Goal: Task Accomplishment & Management: Use online tool/utility

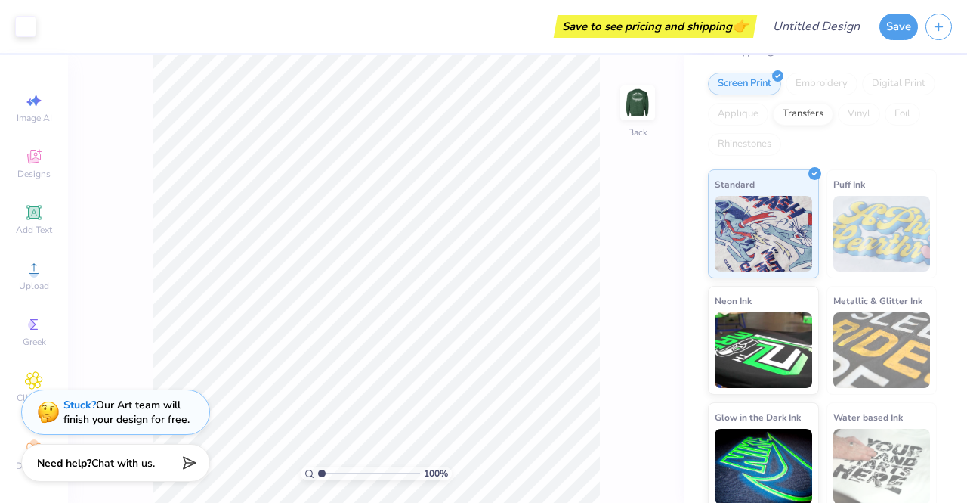
scroll to position [150, 0]
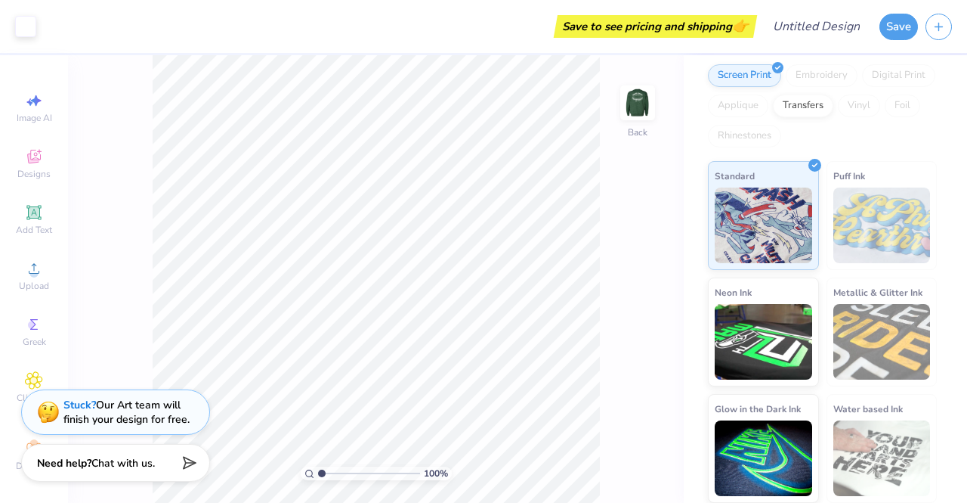
click at [839, 224] on img at bounding box center [882, 225] width 97 height 76
click at [871, 237] on img at bounding box center [882, 225] width 97 height 76
click at [887, 256] on img at bounding box center [882, 225] width 97 height 76
click at [775, 351] on img at bounding box center [763, 340] width 97 height 76
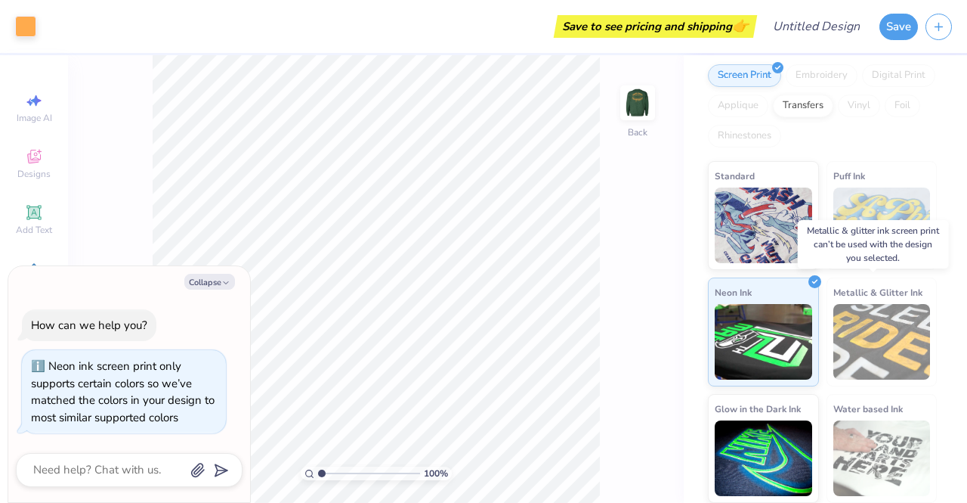
click at [881, 336] on img at bounding box center [882, 342] width 97 height 76
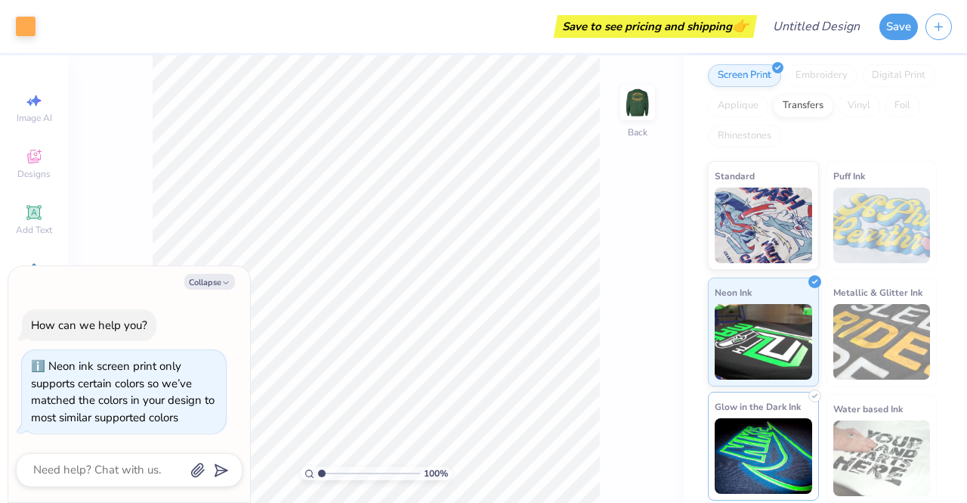
click at [759, 453] on img at bounding box center [763, 456] width 97 height 76
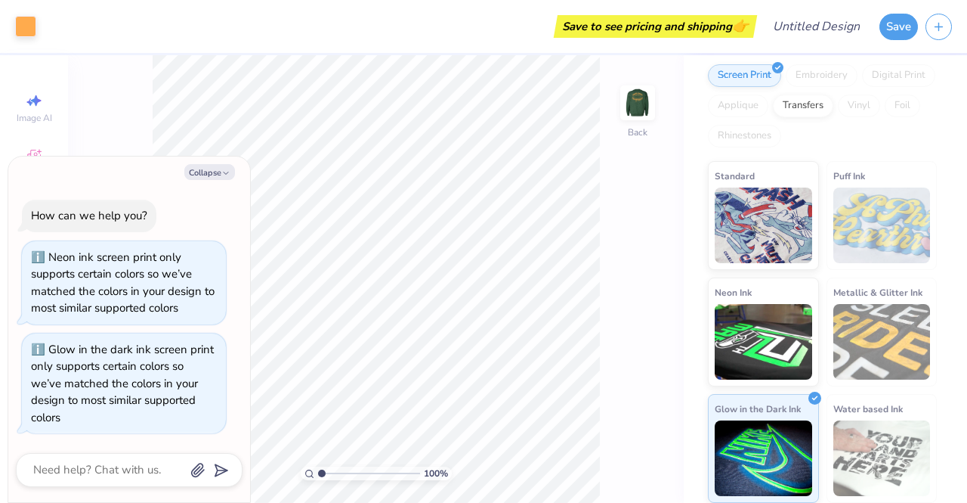
click at [878, 477] on img at bounding box center [882, 458] width 97 height 76
click at [757, 218] on img at bounding box center [763, 225] width 97 height 76
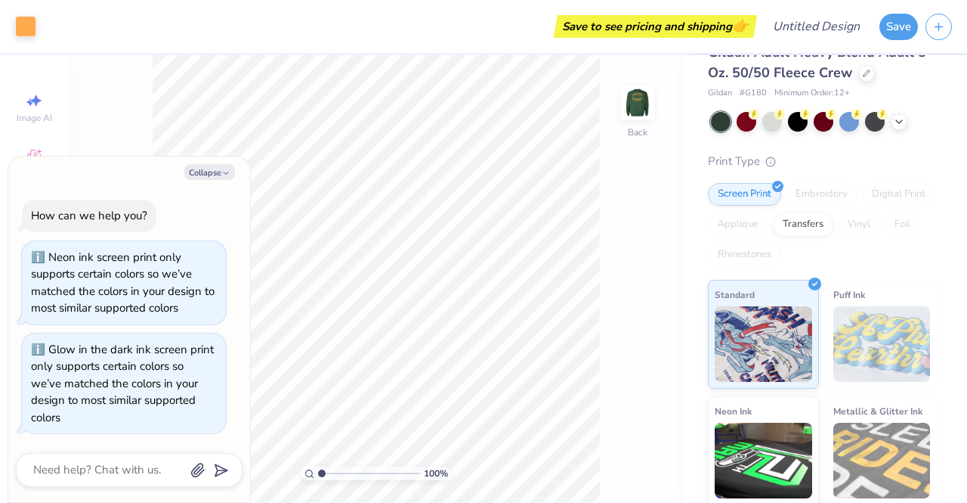
scroll to position [0, 0]
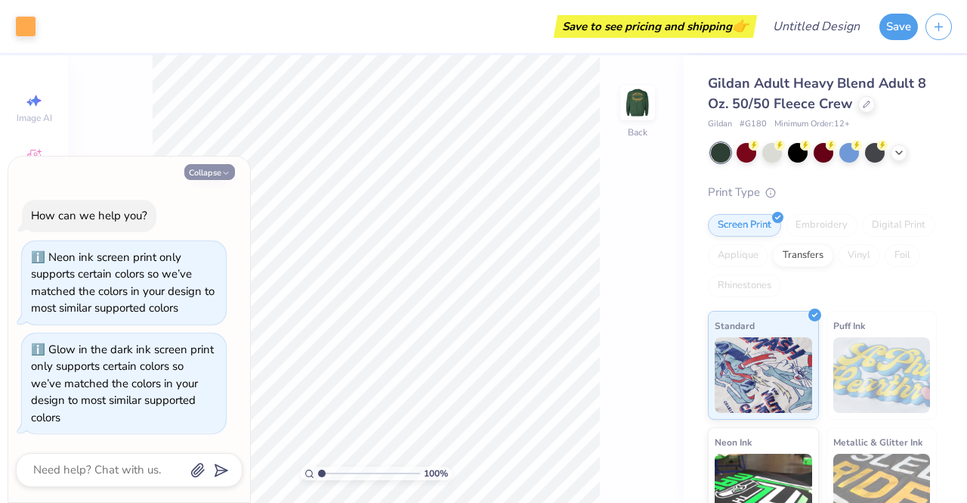
click at [225, 174] on polyline "button" at bounding box center [226, 173] width 5 height 2
type textarea "x"
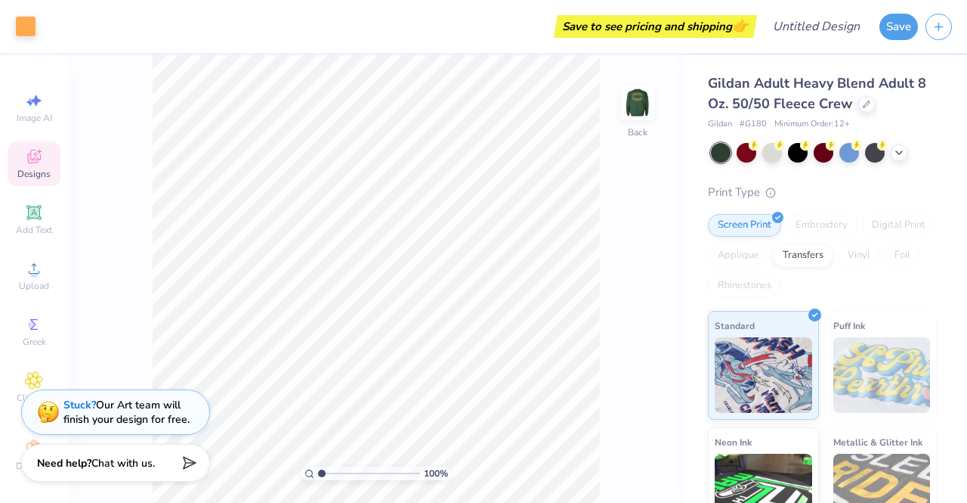
click at [29, 175] on span "Designs" at bounding box center [33, 174] width 33 height 12
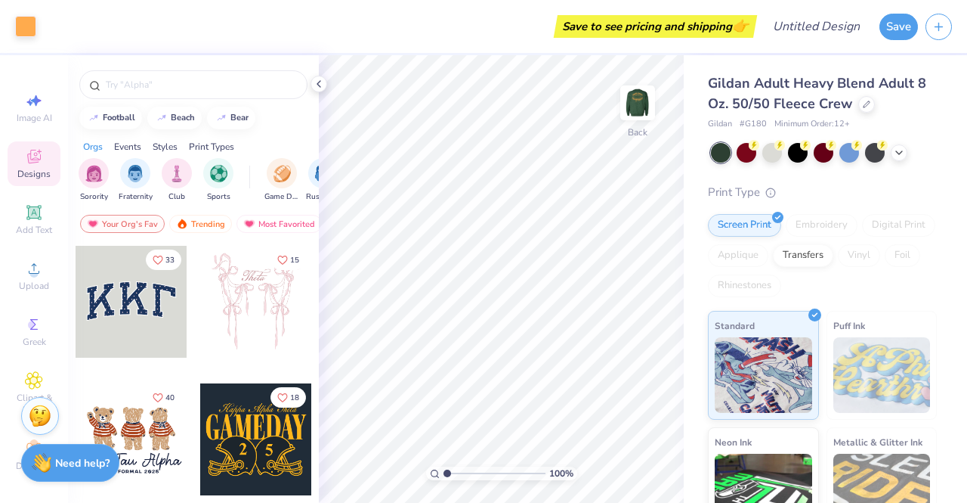
click at [266, 336] on div at bounding box center [256, 302] width 112 height 112
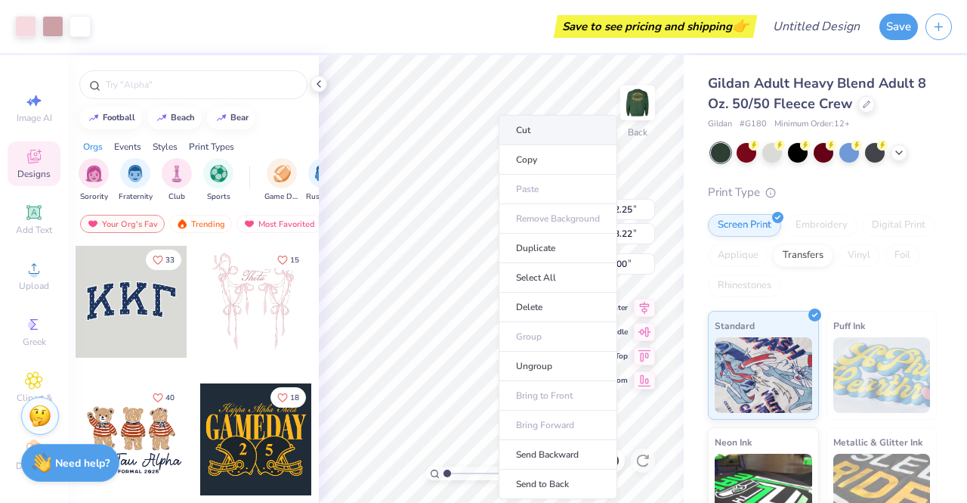
click at [531, 128] on li "Cut" at bounding box center [558, 130] width 119 height 30
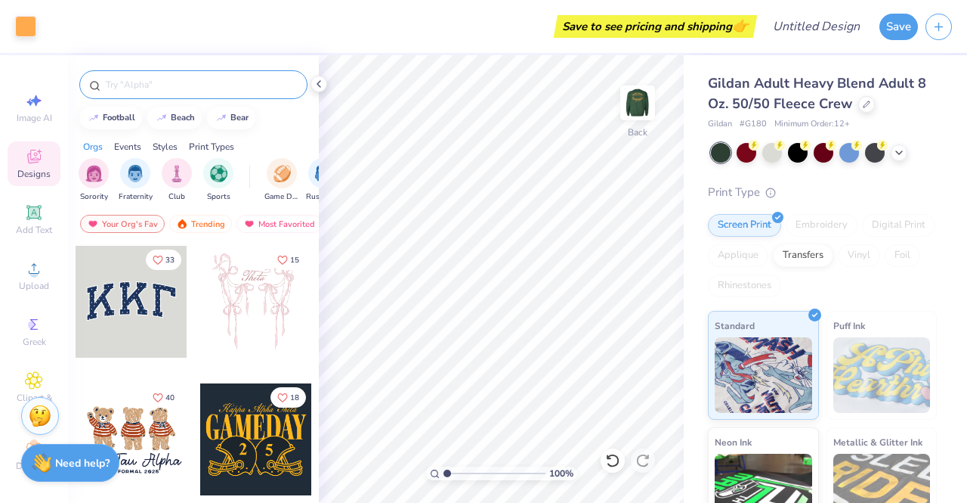
click at [139, 91] on input "text" at bounding box center [200, 84] width 193 height 15
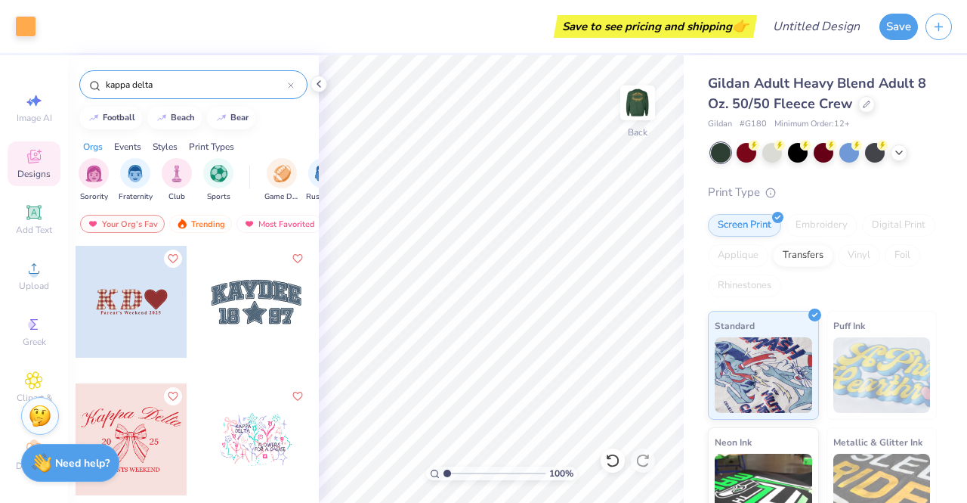
type input "kappa delta"
click at [155, 434] on div at bounding box center [132, 439] width 112 height 112
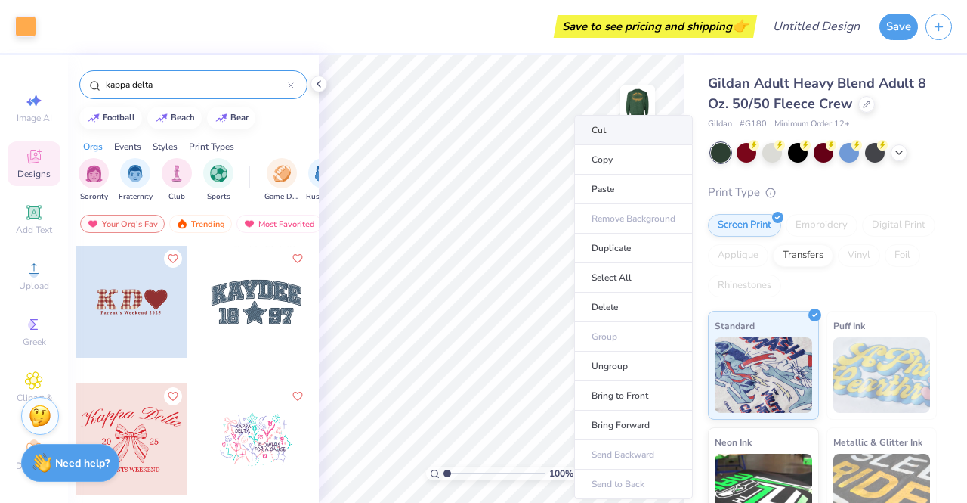
click at [608, 124] on li "Cut" at bounding box center [633, 130] width 119 height 30
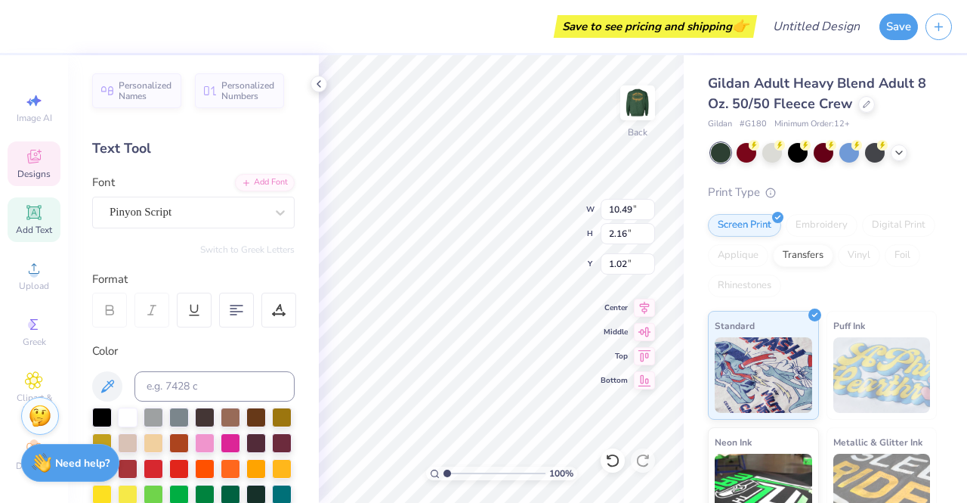
click at [568, 52] on div "Save to see pricing and shipping 👉" at bounding box center [388, 26] width 731 height 53
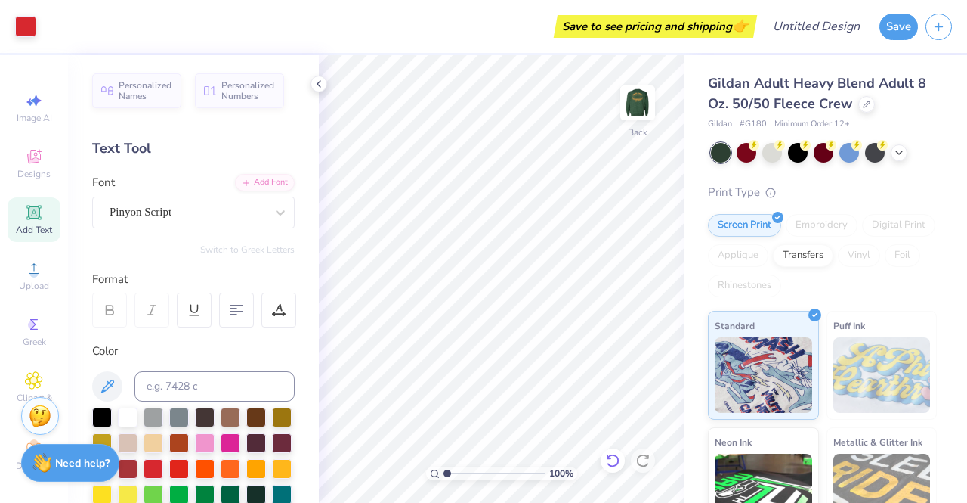
click at [616, 457] on icon at bounding box center [612, 460] width 15 height 15
click at [612, 457] on icon at bounding box center [612, 460] width 15 height 15
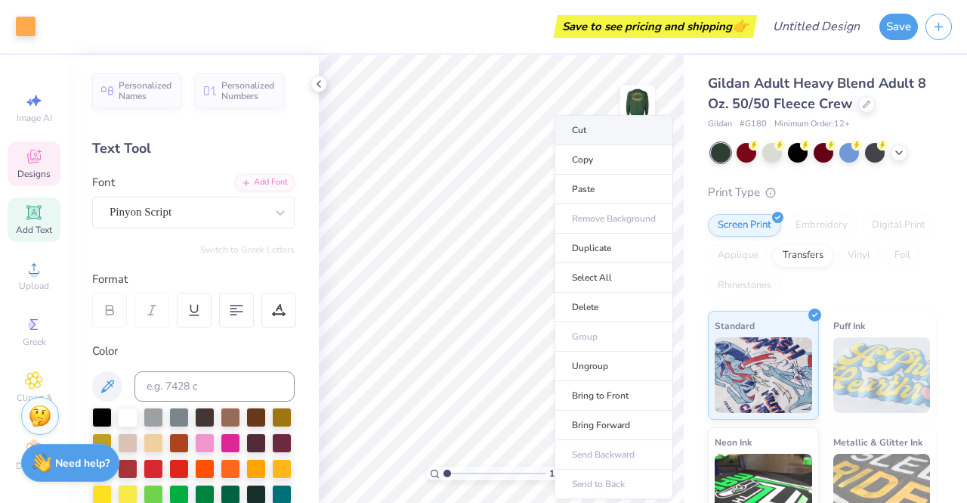
click at [568, 132] on li "Cut" at bounding box center [614, 130] width 119 height 30
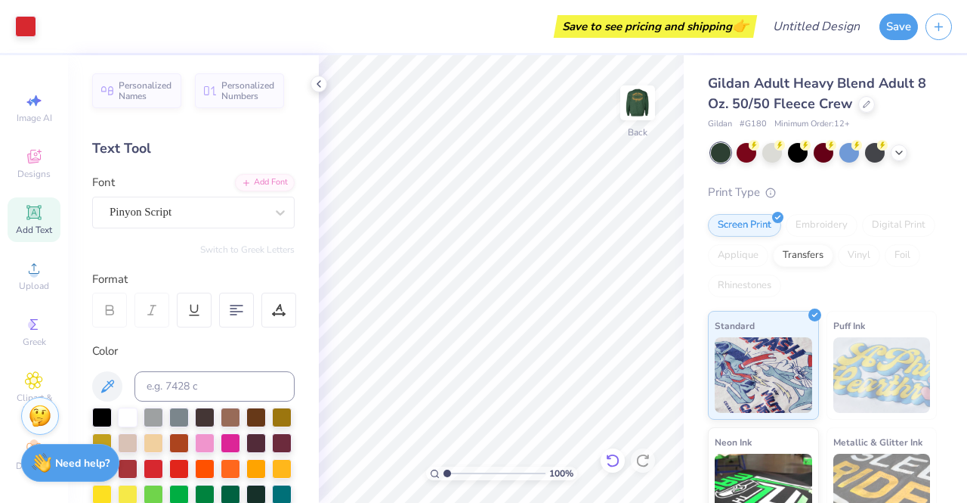
click at [614, 462] on icon at bounding box center [612, 460] width 15 height 15
click at [643, 106] on img at bounding box center [638, 103] width 30 height 30
type input "8.11"
click at [519, 468] on input "range" at bounding box center [495, 473] width 102 height 14
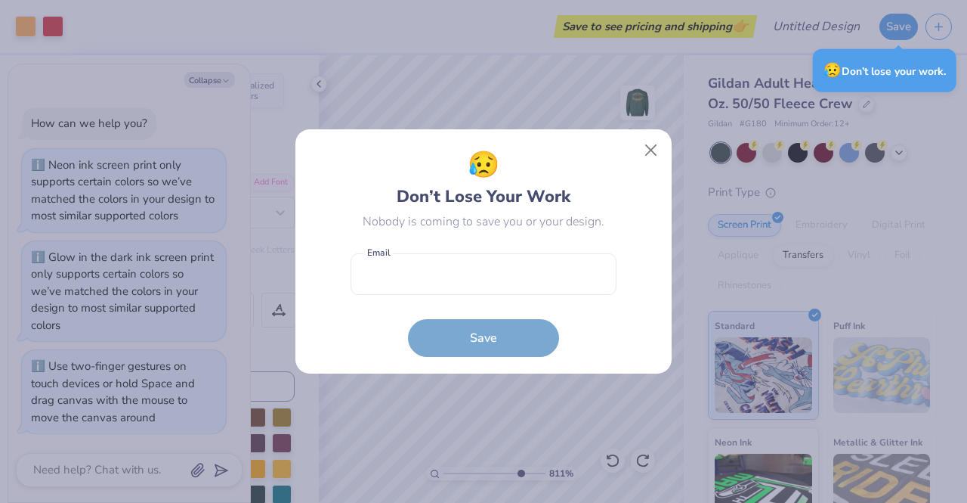
type textarea "x"
